Goal: Transaction & Acquisition: Book appointment/travel/reservation

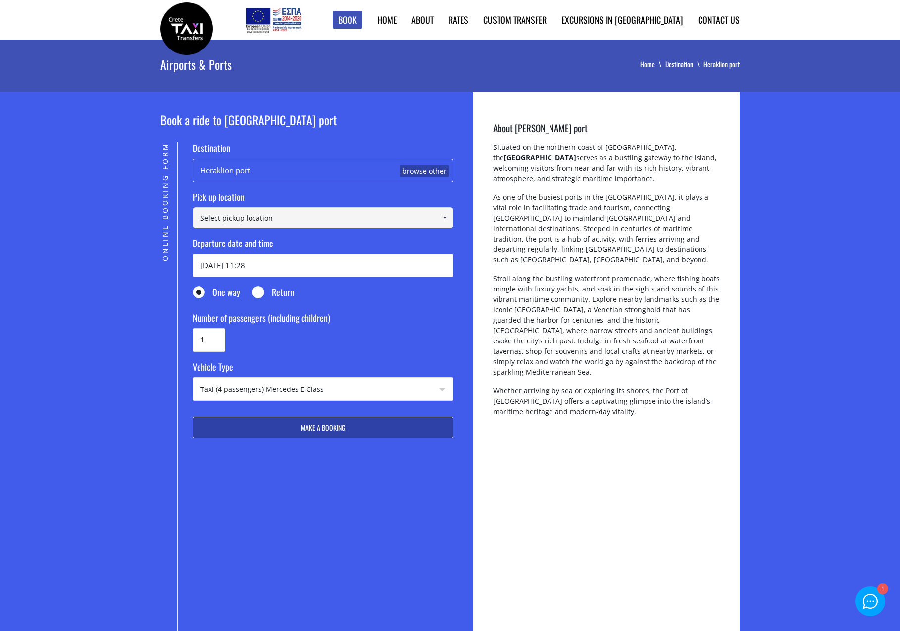
click at [288, 215] on input at bounding box center [323, 217] width 261 height 21
click at [289, 219] on input at bounding box center [323, 217] width 261 height 21
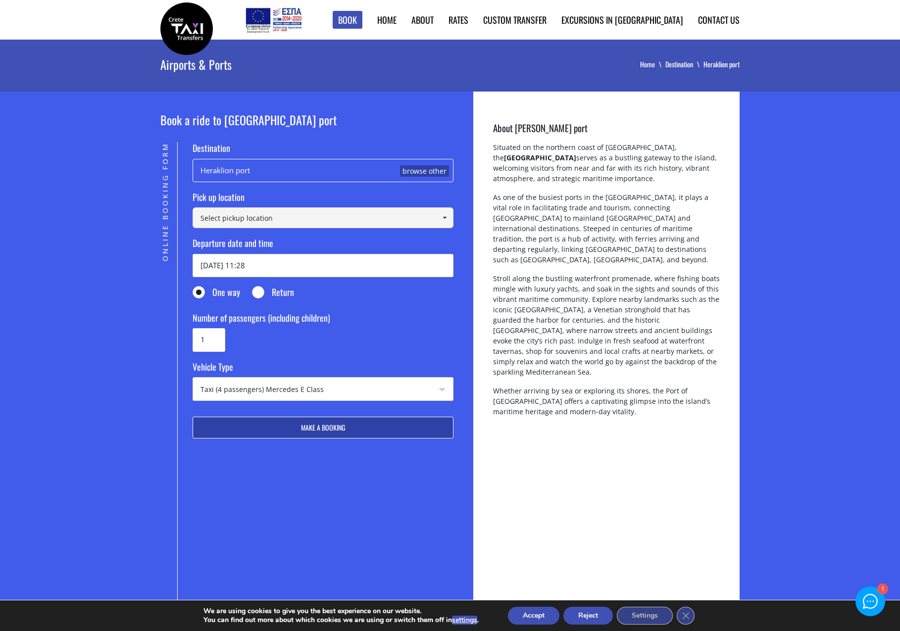
click at [451, 217] on link at bounding box center [444, 217] width 16 height 21
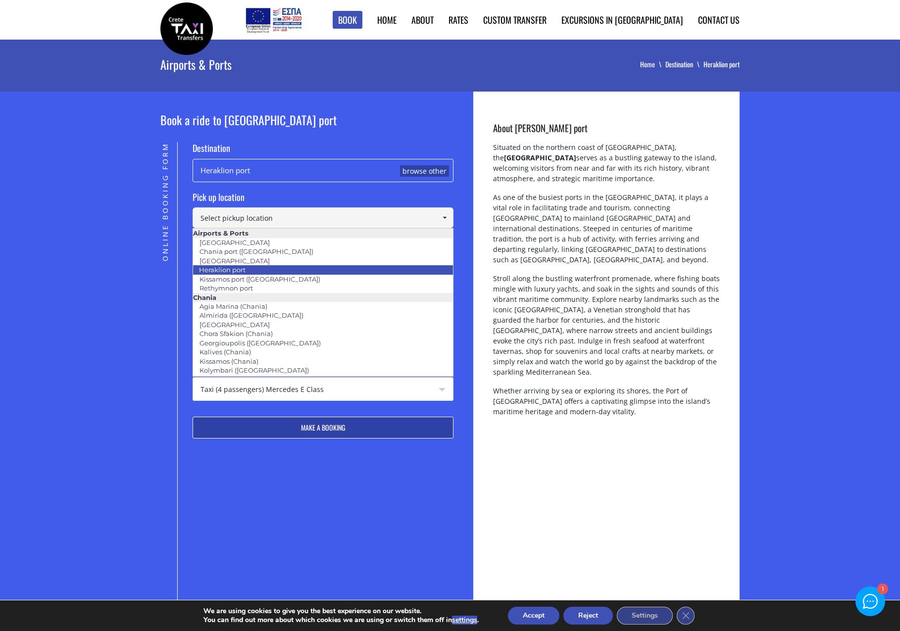
click at [247, 265] on link "Heraklion port" at bounding box center [222, 270] width 59 height 14
type input "Heraklion port"
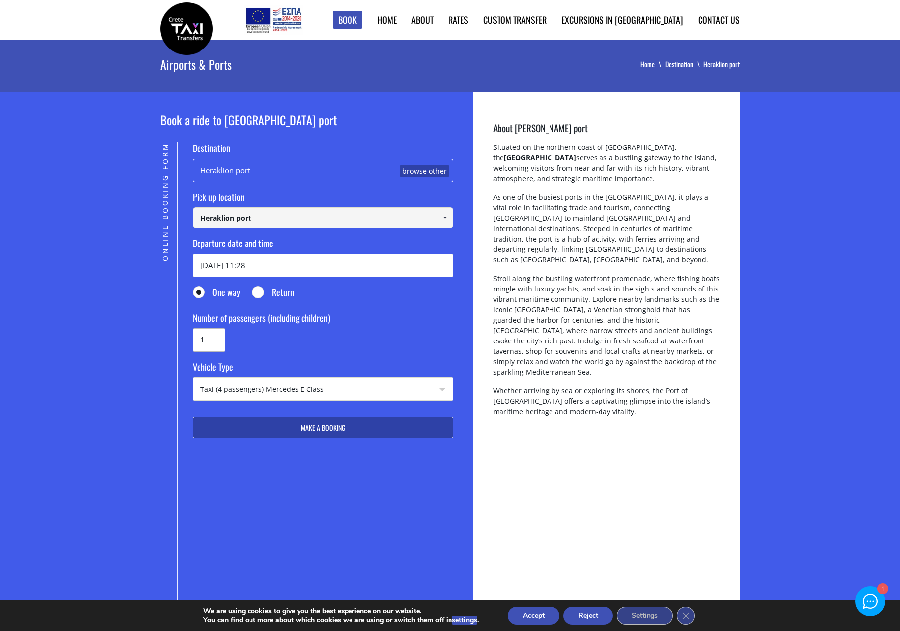
click at [211, 336] on input "1" at bounding box center [209, 339] width 33 height 23
type input "3"
click at [333, 430] on button "Make a booking" at bounding box center [323, 428] width 261 height 22
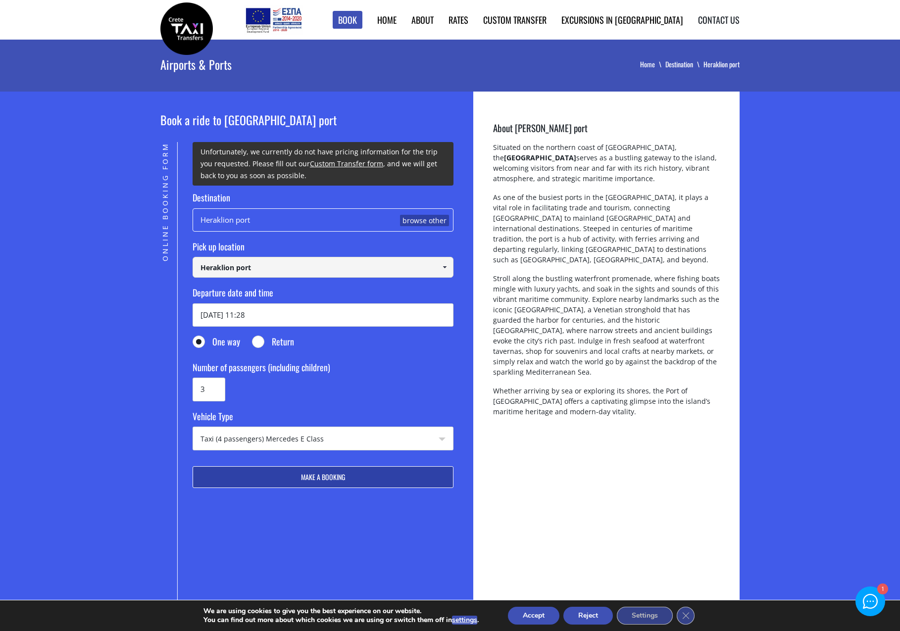
click at [713, 23] on link "Contact us" at bounding box center [719, 19] width 42 height 13
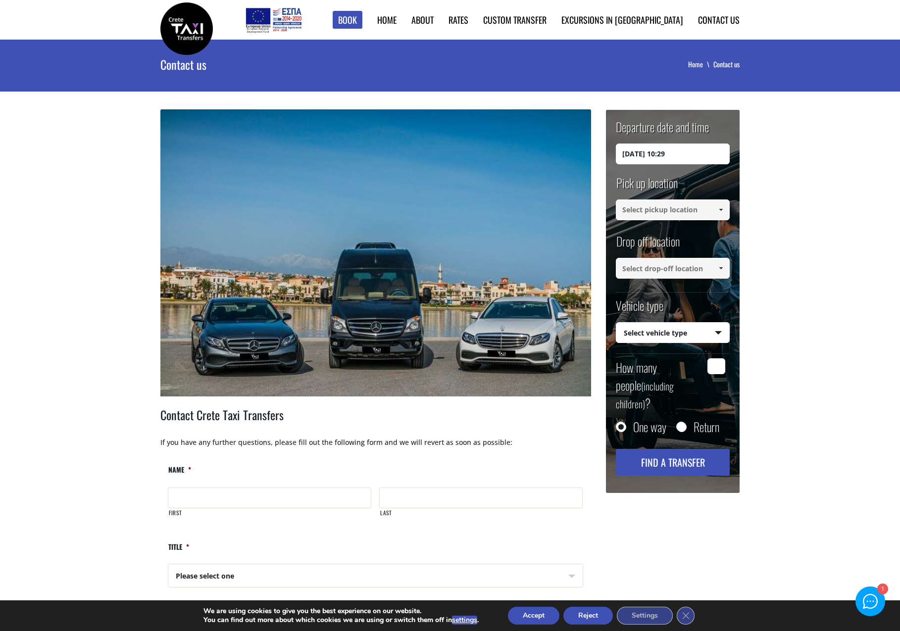
click at [676, 153] on input "[DATE] 10:29" at bounding box center [673, 154] width 114 height 21
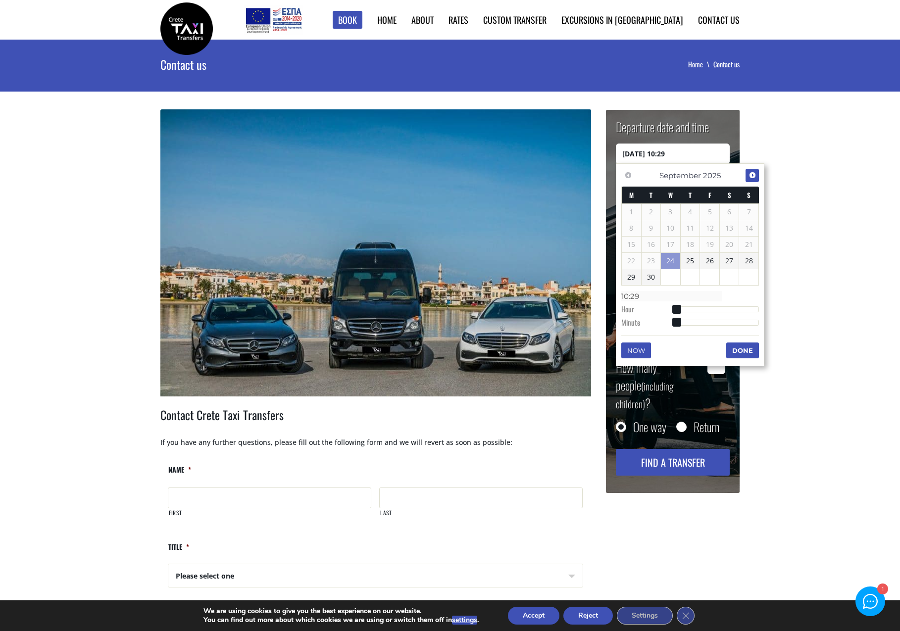
click at [748, 180] on link "Next" at bounding box center [752, 175] width 13 height 13
click at [724, 209] on link "4" at bounding box center [729, 212] width 19 height 16
type input "[DATE] 00:00"
click at [733, 347] on button "Done" at bounding box center [742, 351] width 33 height 16
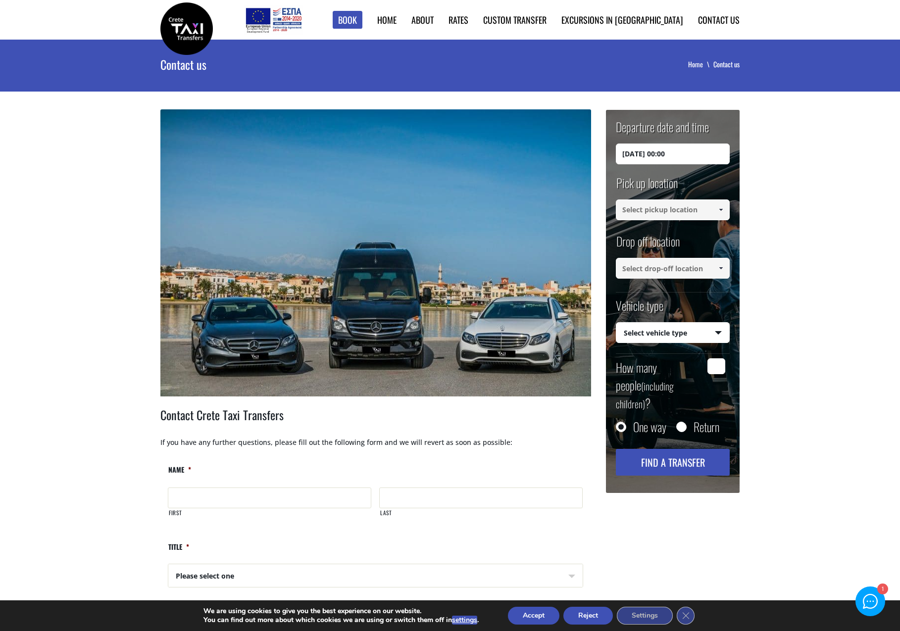
click at [649, 208] on input at bounding box center [673, 210] width 114 height 21
click at [719, 208] on span at bounding box center [721, 210] width 8 height 8
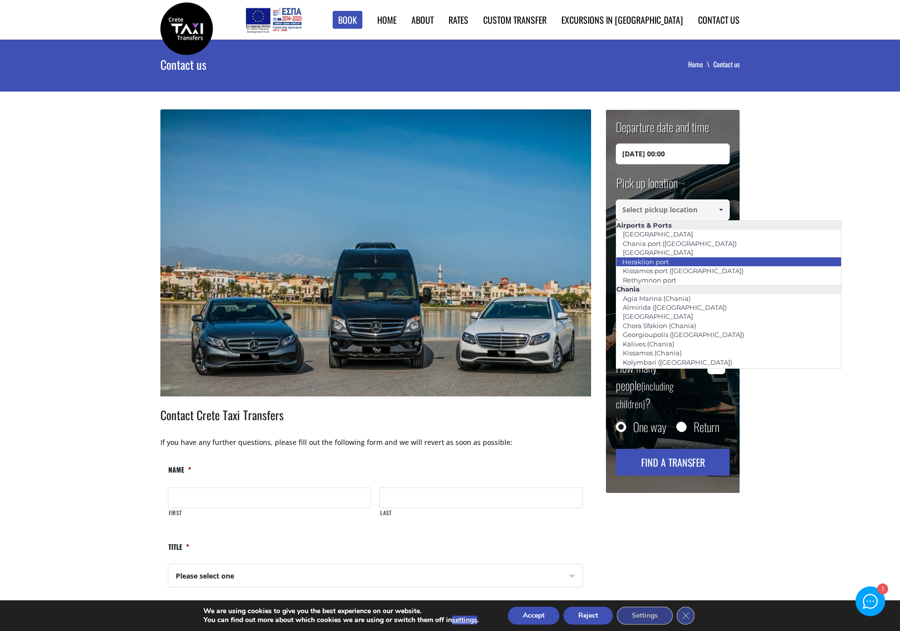
click at [687, 259] on li "Heraklion port" at bounding box center [728, 261] width 225 height 9
type input "Heraklion port"
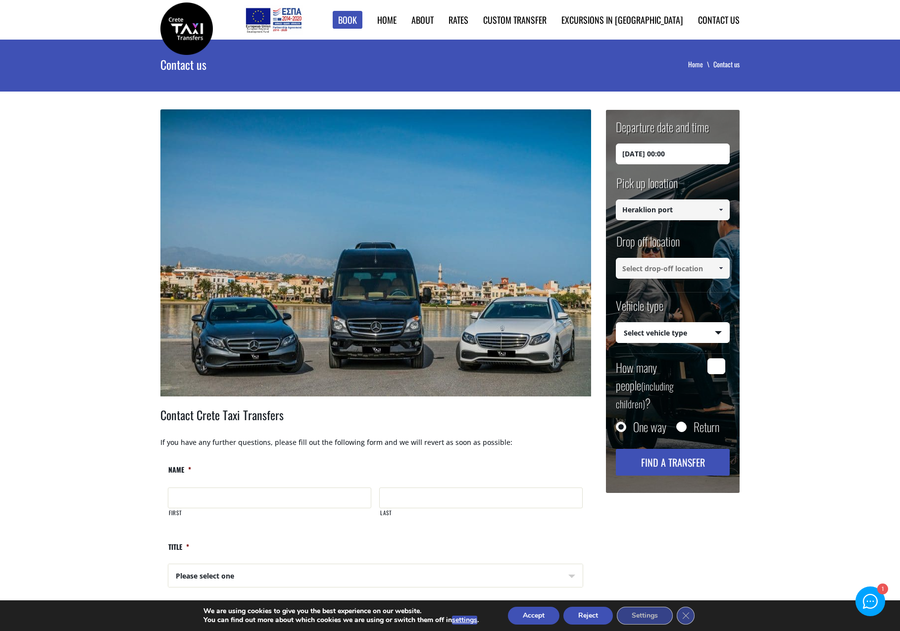
click at [703, 272] on input at bounding box center [673, 268] width 114 height 21
type input "Α"
click at [674, 295] on form "Departure date and time [DATE] 00:00 Pick up location Select pickup location Se…" at bounding box center [673, 300] width 134 height 381
click at [720, 268] on span at bounding box center [721, 268] width 8 height 8
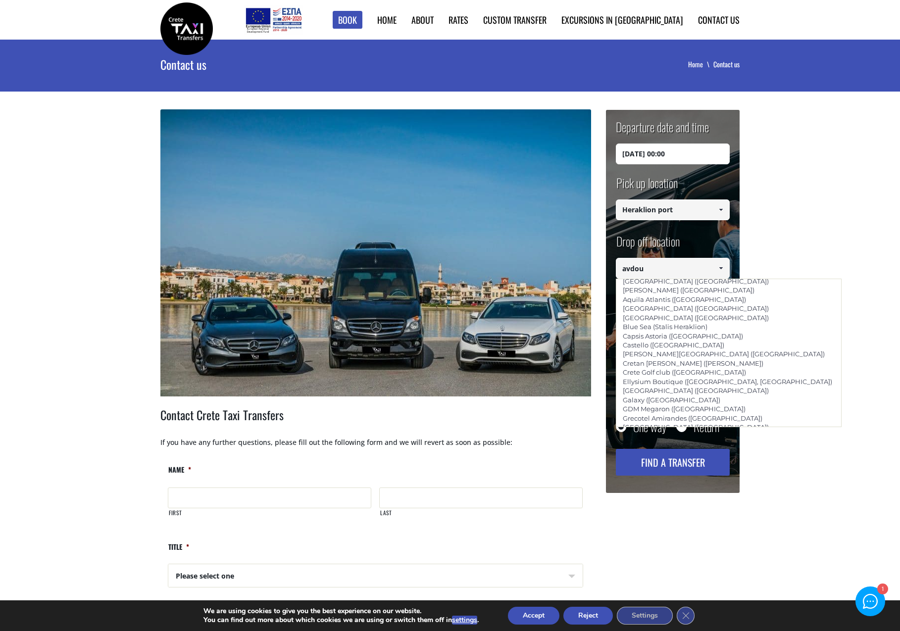
scroll to position [963, 0]
click at [695, 468] on li "[GEOGRAPHIC_DATA] ([GEOGRAPHIC_DATA])" at bounding box center [728, 472] width 225 height 9
type input "[GEOGRAPHIC_DATA] ([GEOGRAPHIC_DATA])"
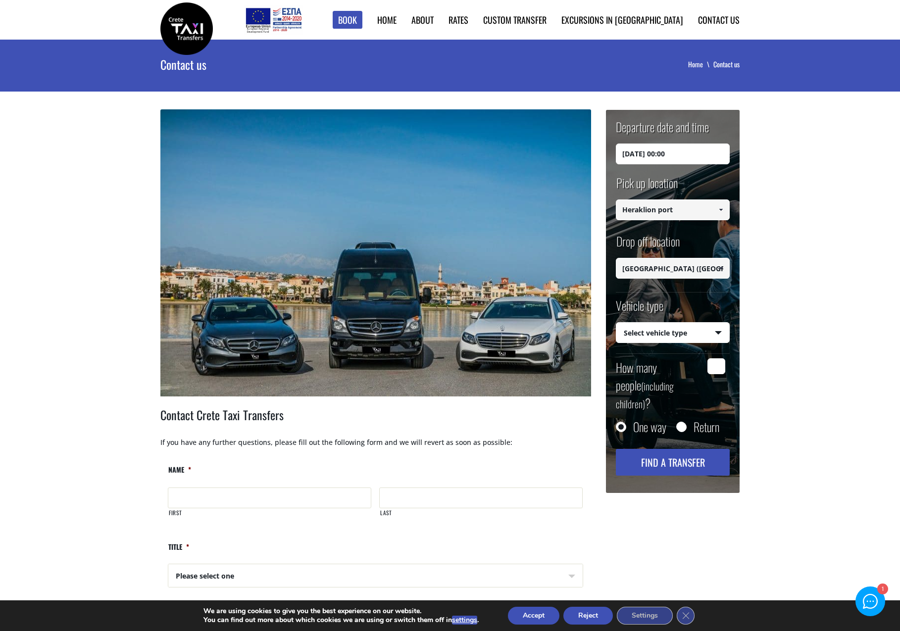
click at [697, 449] on button "Find a transfer" at bounding box center [673, 462] width 114 height 27
click at [690, 329] on select "Select vehicle type Taxi (4 passengers) Mercedes E Class Mini Van (7 passengers…" at bounding box center [672, 333] width 113 height 21
select select "540"
click at [616, 323] on select "Select vehicle type Taxi (4 passengers) Mercedes E Class Mini Van (7 passengers…" at bounding box center [672, 333] width 113 height 21
click at [679, 429] on div "One way Return" at bounding box center [673, 435] width 114 height 27
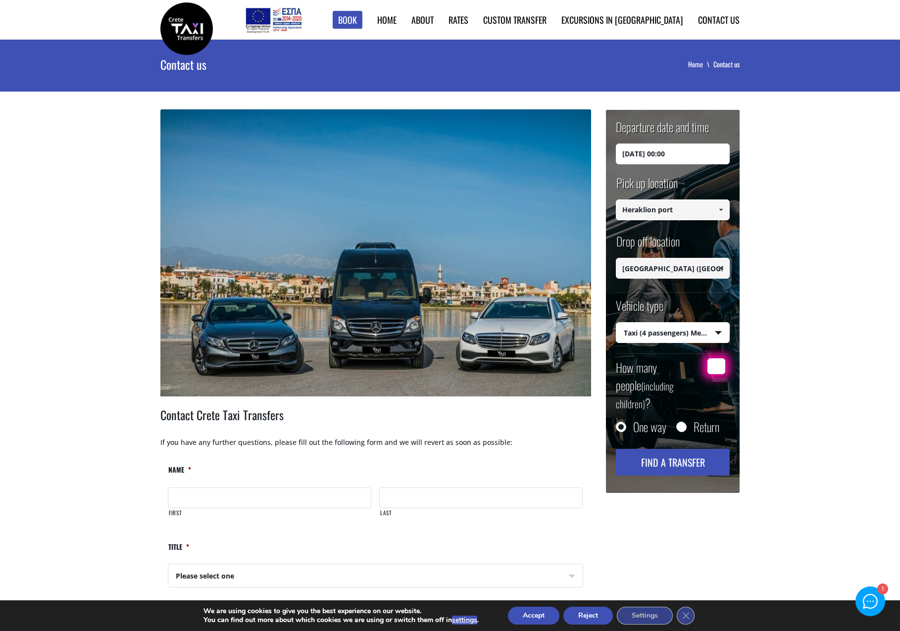
click at [719, 370] on input "How many people (including children) ?" at bounding box center [717, 366] width 18 height 16
type input "3"
click at [688, 449] on button "Find a transfer" at bounding box center [673, 462] width 114 height 27
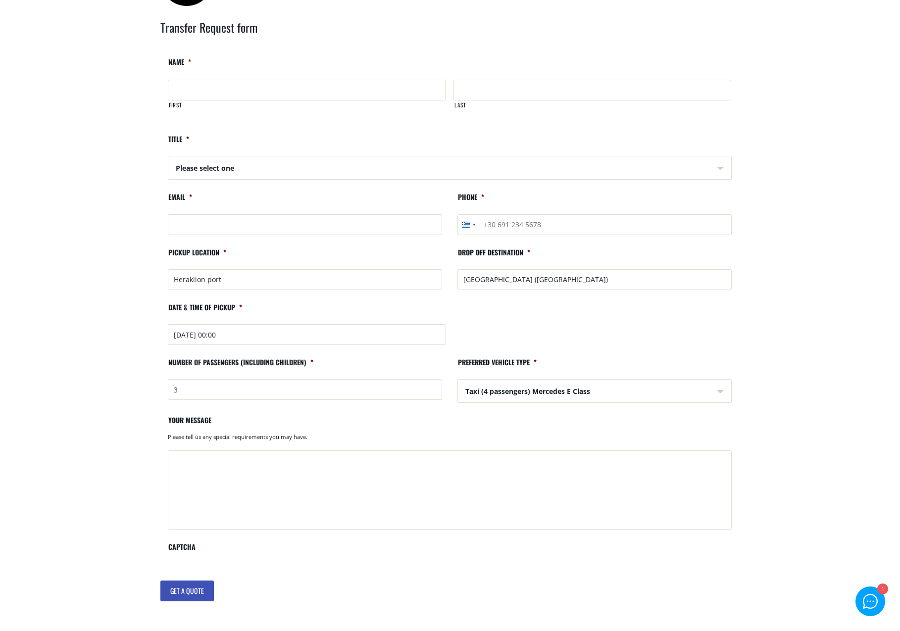
scroll to position [50, 0]
